Goal: Task Accomplishment & Management: Use online tool/utility

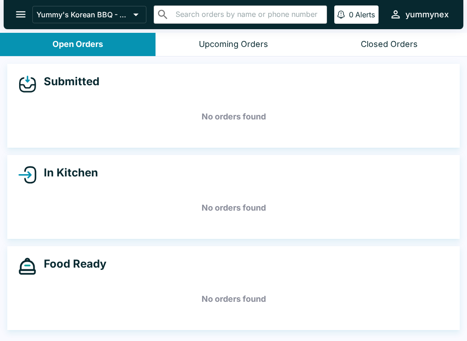
scroll to position [1, 0]
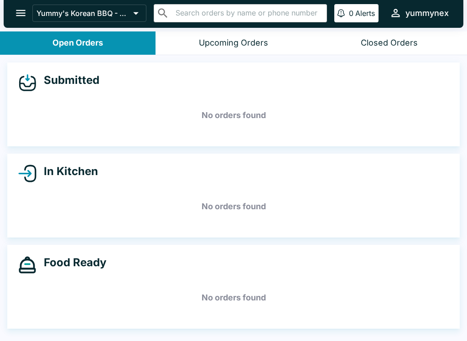
click at [440, 8] on div "yummynex" at bounding box center [427, 13] width 43 height 11
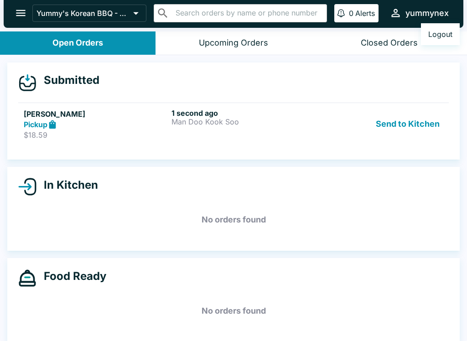
click at [457, 51] on div at bounding box center [233, 170] width 467 height 341
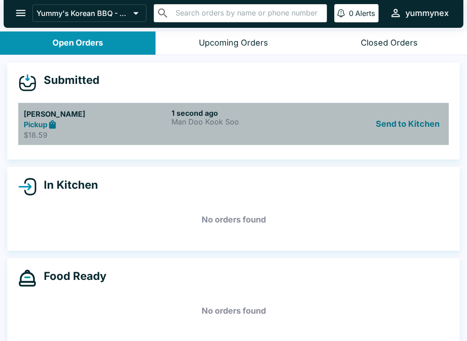
click at [313, 121] on p "Man Doo Kook Soo" at bounding box center [244, 122] width 144 height 8
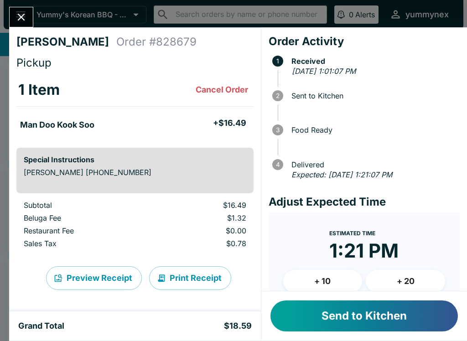
click at [405, 320] on button "Send to Kitchen" at bounding box center [365, 316] width 188 height 31
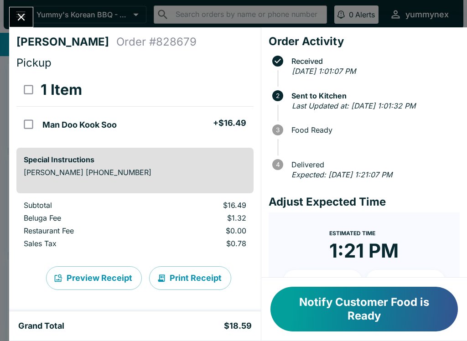
click at [316, 324] on button "Notify Customer Food is Ready" at bounding box center [365, 309] width 188 height 45
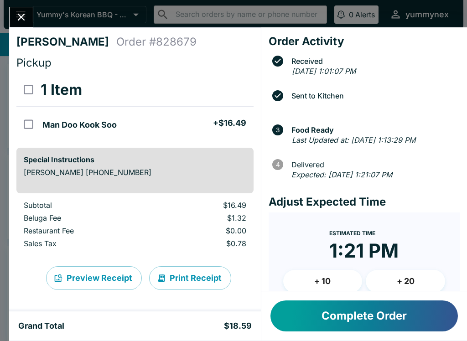
click at [291, 316] on button "Complete Order" at bounding box center [365, 316] width 188 height 31
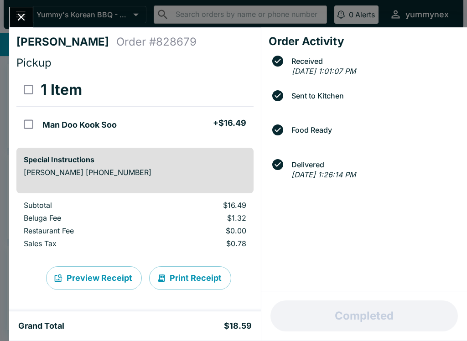
click at [26, 18] on icon "Close" at bounding box center [21, 17] width 12 height 12
